Goal: Task Accomplishment & Management: Use online tool/utility

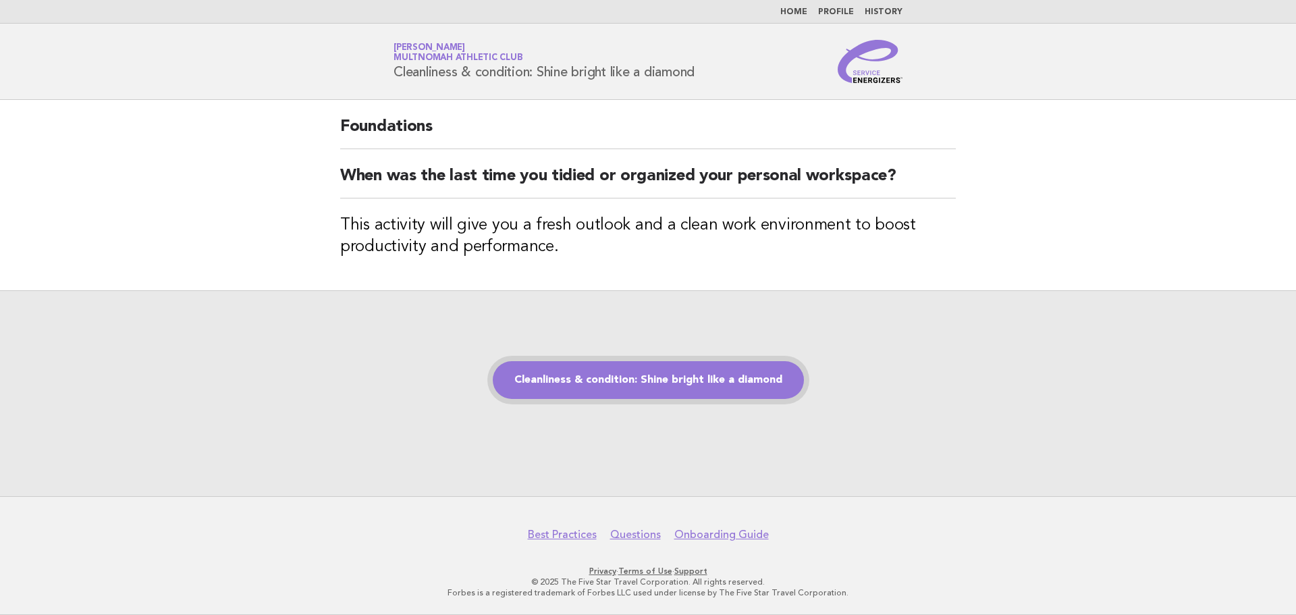
click at [661, 388] on link "Cleanliness & condition: Shine bright like a diamond" at bounding box center [648, 380] width 311 height 38
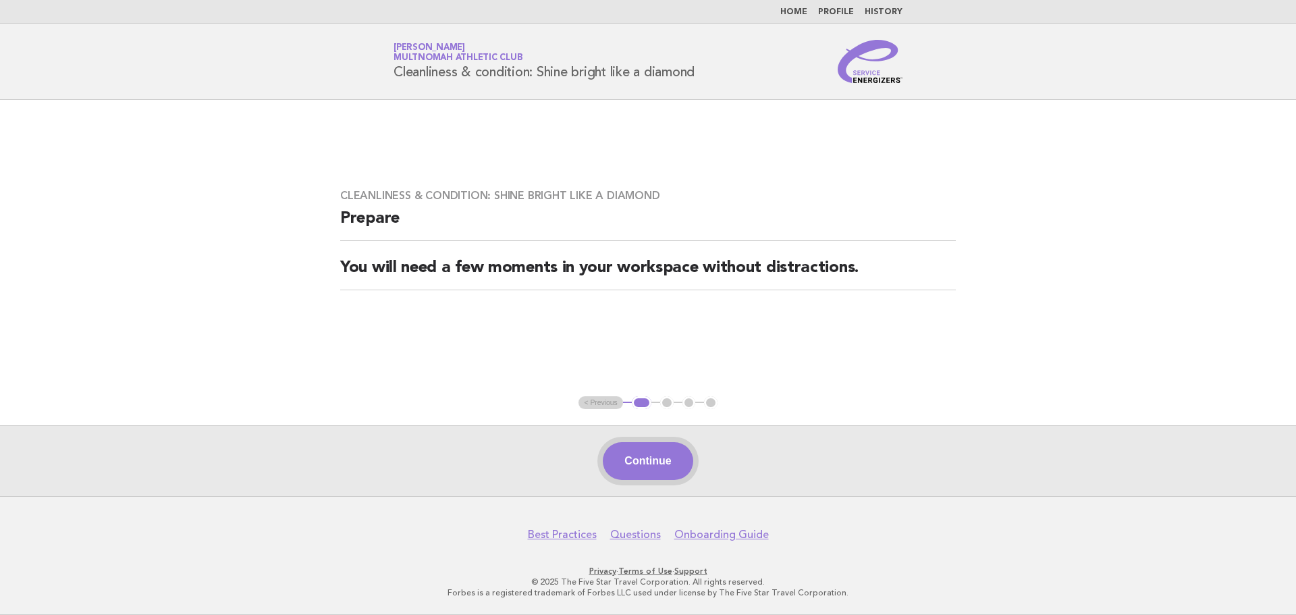
click at [649, 460] on button "Continue" at bounding box center [648, 461] width 90 height 38
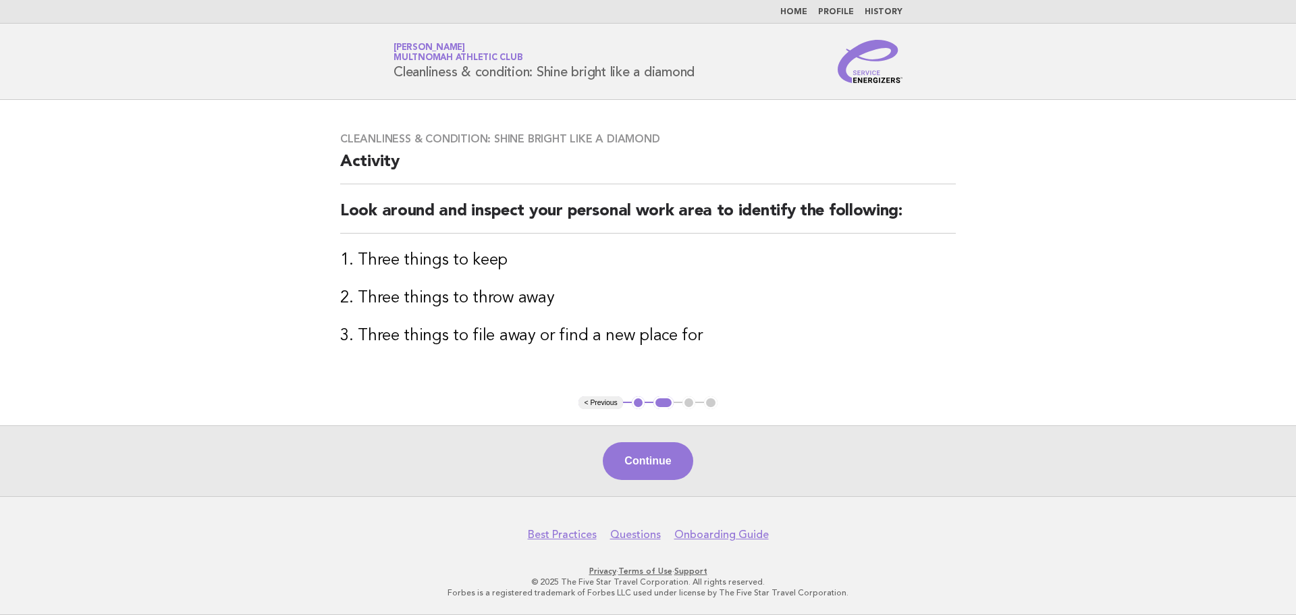
click at [649, 460] on button "Continue" at bounding box center [648, 461] width 90 height 38
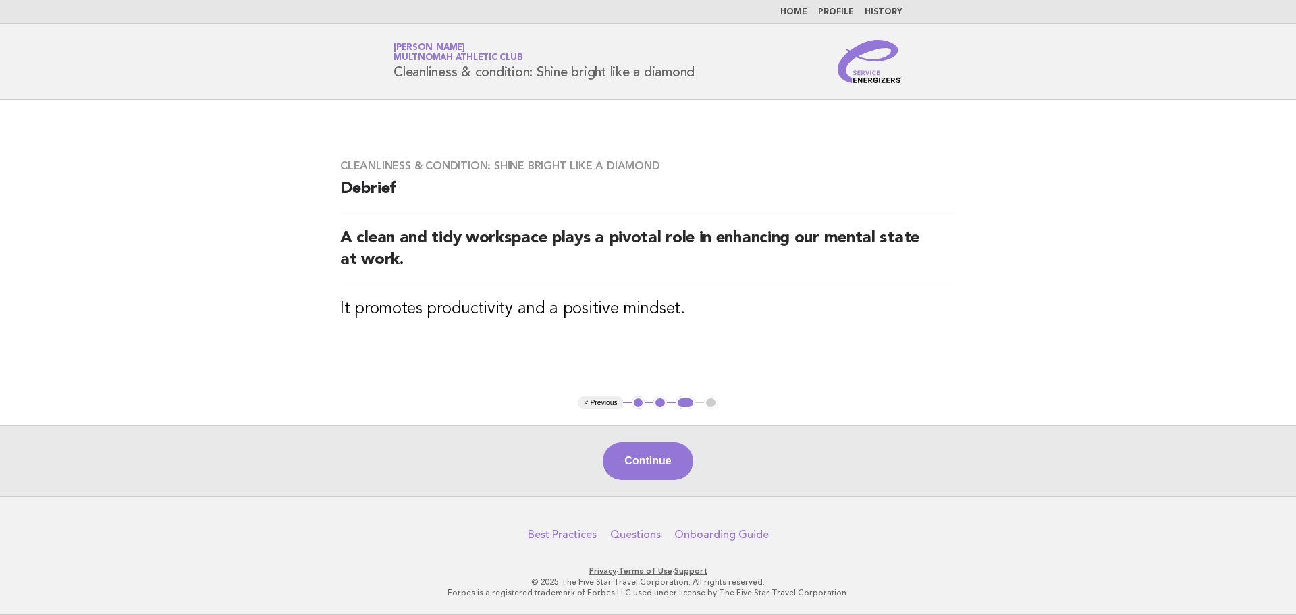
click at [649, 460] on button "Continue" at bounding box center [648, 461] width 90 height 38
